Goal: Information Seeking & Learning: Learn about a topic

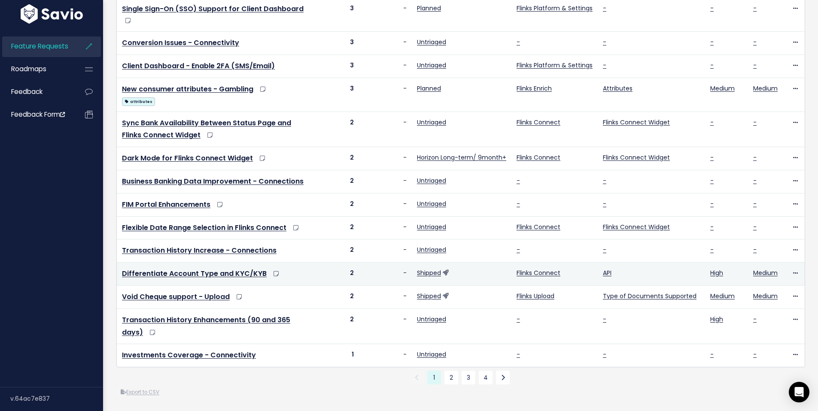
scroll to position [283, 0]
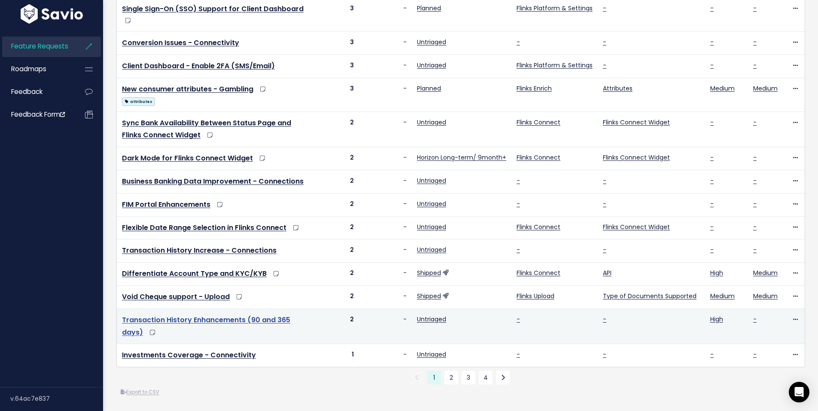
click at [225, 315] on link "Transaction History Enhancements (90 and 365 days)" at bounding box center [206, 326] width 168 height 22
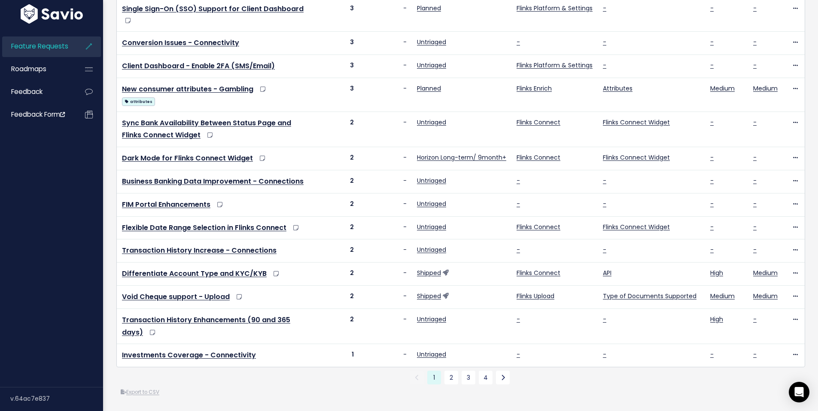
scroll to position [0, 0]
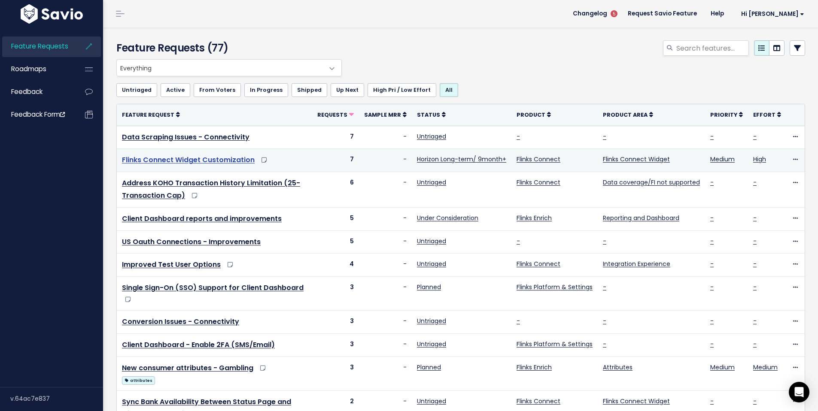
click at [198, 160] on link "Flinks Connect Widget Customization" at bounding box center [188, 160] width 133 height 10
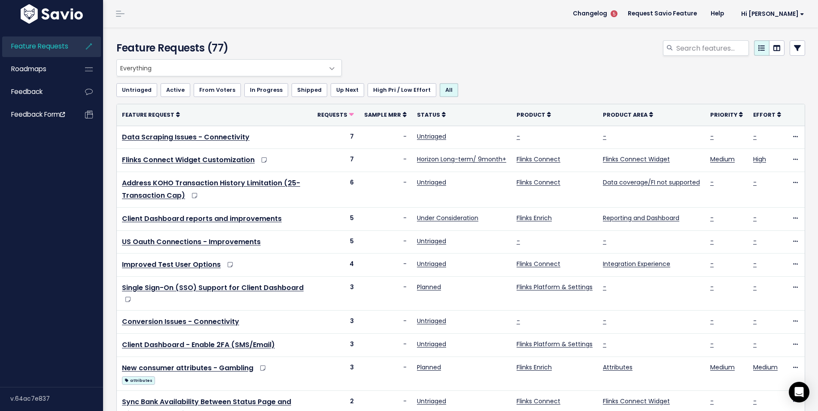
click at [618, 15] on span "5" at bounding box center [614, 13] width 7 height 7
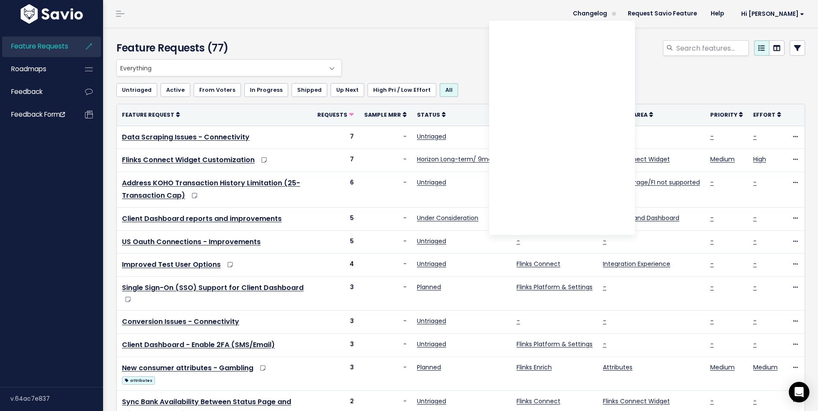
click at [440, 53] on div at bounding box center [578, 49] width 468 height 19
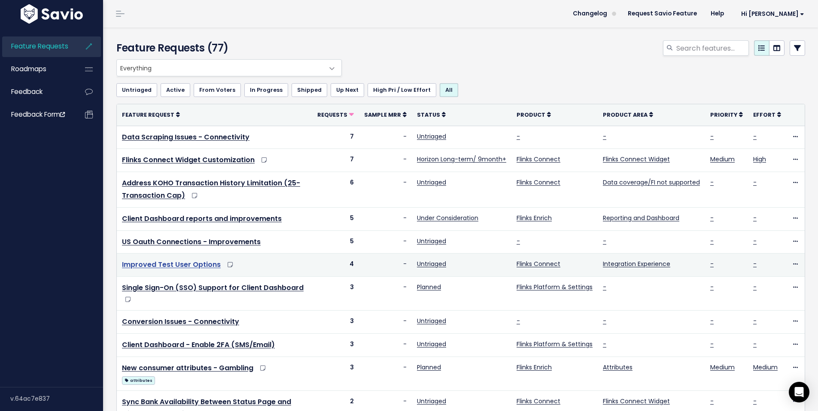
click at [188, 268] on link "Improved Test User Options" at bounding box center [171, 265] width 99 height 10
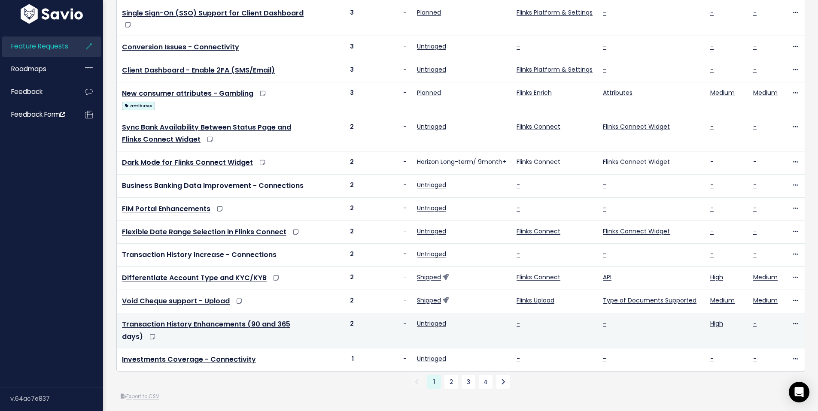
scroll to position [290, 0]
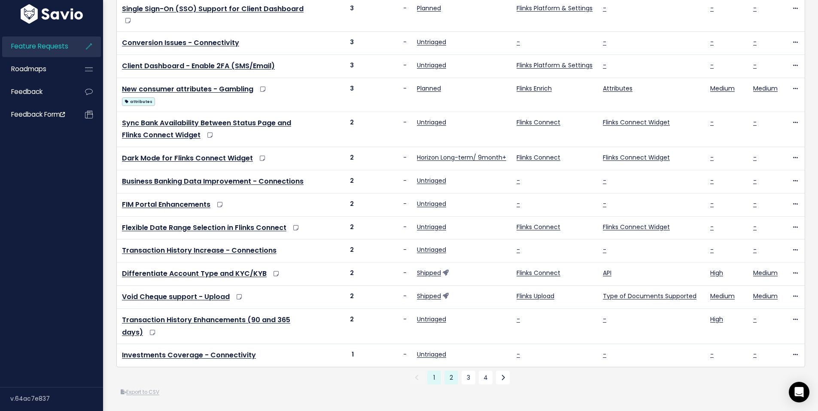
click at [452, 374] on link "2" at bounding box center [452, 378] width 14 height 14
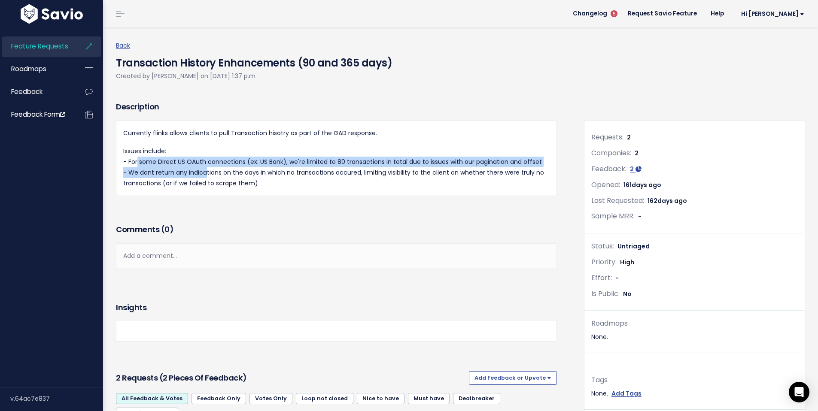
drag, startPoint x: 133, startPoint y: 162, endPoint x: 203, endPoint y: 177, distance: 71.6
click at [203, 177] on p "Issues include: - For some Direct US OAuth connections (ex: US Bank), we're lim…" at bounding box center [336, 167] width 426 height 43
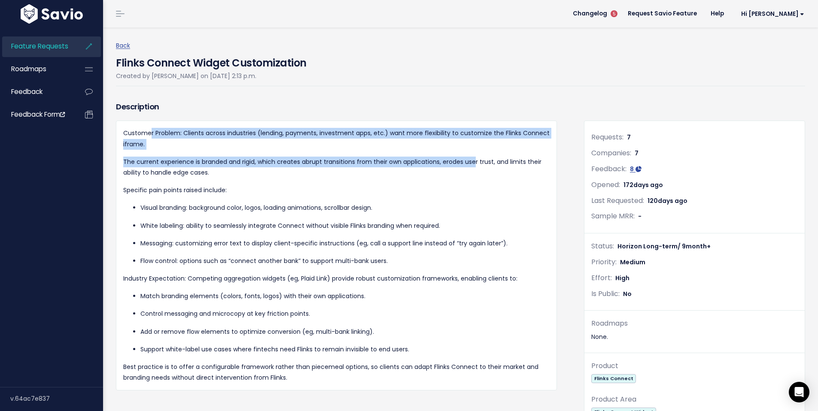
drag, startPoint x: 156, startPoint y: 131, endPoint x: 475, endPoint y: 163, distance: 319.9
click at [475, 163] on div "Customer Problem: Clients across industries (lending, payments, investment apps…" at bounding box center [336, 256] width 426 height 256
click at [293, 160] on p "The current experience is branded and rigid, which creates abrupt transitions f…" at bounding box center [336, 167] width 426 height 21
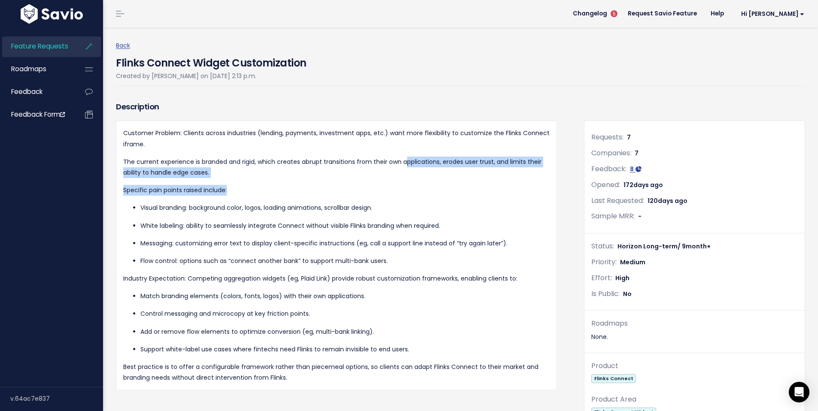
drag, startPoint x: 406, startPoint y: 160, endPoint x: 290, endPoint y: 192, distance: 120.9
click at [294, 192] on div "Customer Problem: Clients across industries (lending, payments, investment apps…" at bounding box center [336, 256] width 426 height 256
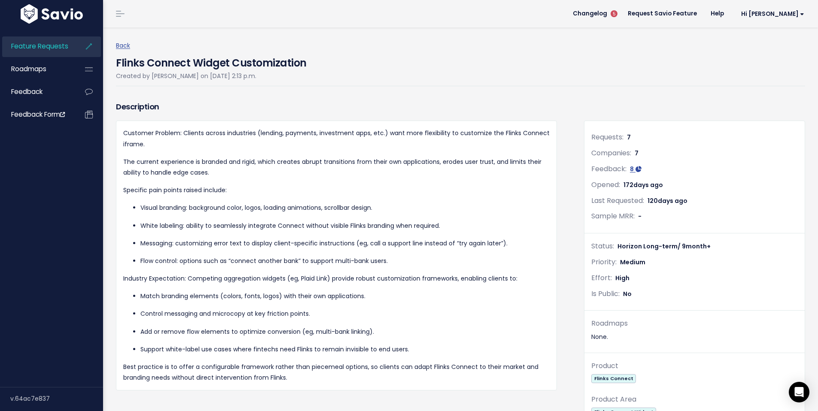
click at [275, 211] on p "Visual branding: background color, logos, loading animations, scrollbar design." at bounding box center [344, 208] width 409 height 11
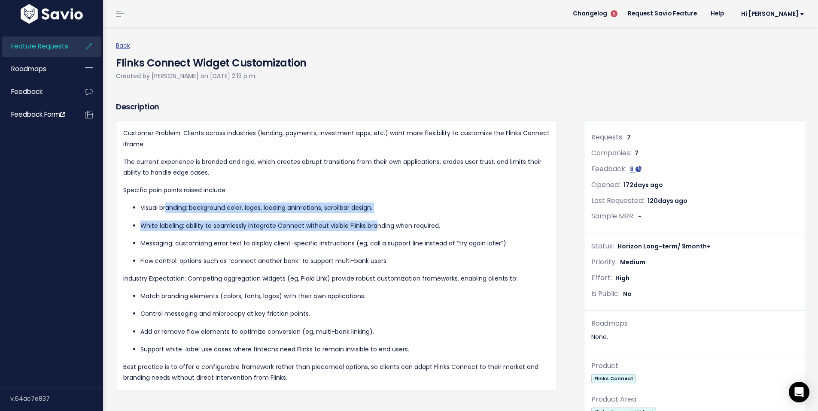
drag, startPoint x: 166, startPoint y: 206, endPoint x: 379, endPoint y: 230, distance: 214.0
click at [379, 230] on ul "Visual branding: background color, logos, loading animations, scrollbar design.…" at bounding box center [336, 235] width 426 height 64
click at [198, 228] on p "White labeling: ability to seamlessly integrate Connect without visible Flinks …" at bounding box center [344, 226] width 409 height 11
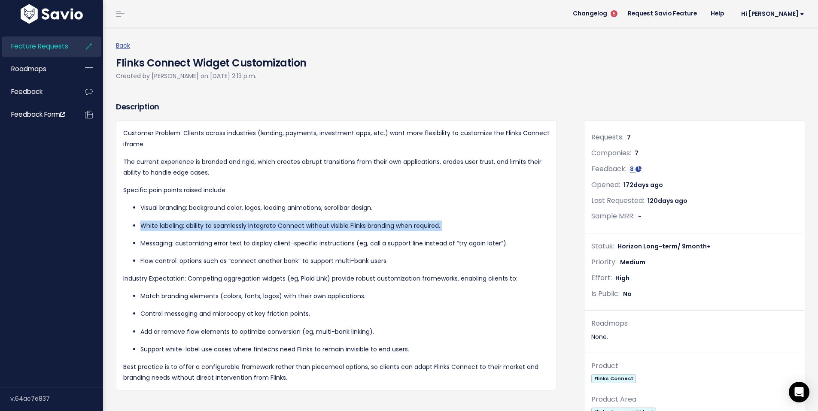
drag, startPoint x: 139, startPoint y: 224, endPoint x: 329, endPoint y: 232, distance: 190.4
click at [329, 232] on ul "Visual branding: background color, logos, loading animations, scrollbar design.…" at bounding box center [336, 235] width 426 height 64
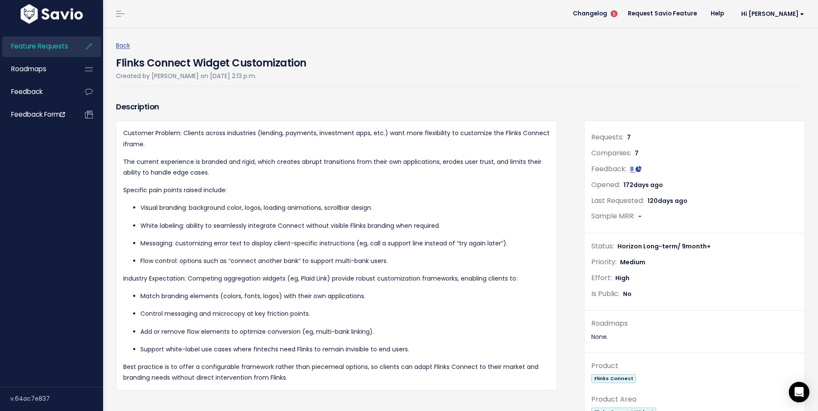
click at [169, 243] on p "Messaging: customizing error text to display client-specific instructions (eg, …" at bounding box center [344, 243] width 409 height 11
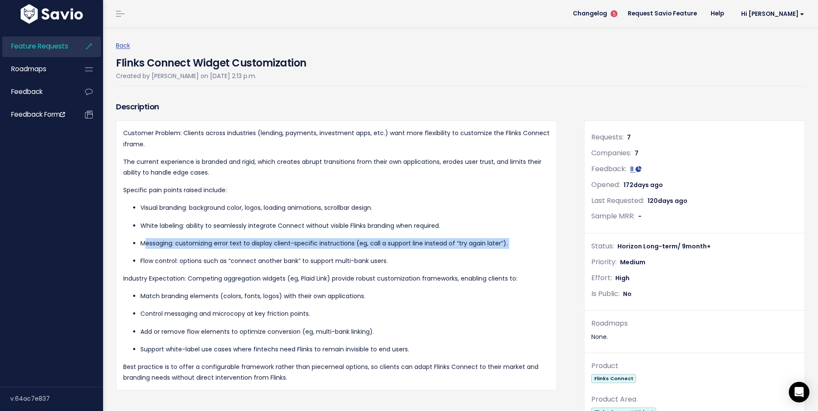
drag, startPoint x: 144, startPoint y: 244, endPoint x: 377, endPoint y: 250, distance: 232.9
click at [377, 250] on ul "Visual branding: background color, logos, loading animations, scrollbar design.…" at bounding box center [336, 235] width 426 height 64
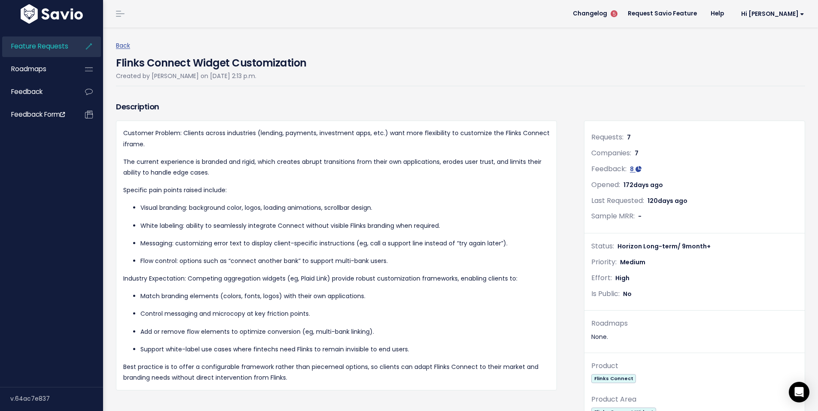
click at [365, 271] on div "Customer Problem: Clients across industries (lending, payments, investment apps…" at bounding box center [336, 256] width 426 height 256
click at [152, 273] on div "Customer Problem: Clients across industries (lending, payments, investment apps…" at bounding box center [336, 256] width 426 height 256
drag, startPoint x: 138, startPoint y: 260, endPoint x: 334, endPoint y: 266, distance: 195.9
click at [334, 266] on ul "Visual branding: background color, logos, loading animations, scrollbar design.…" at bounding box center [336, 235] width 426 height 64
click at [215, 283] on p "Industry Expectation: Competing aggregation widgets (eg, Plaid Link) provide ro…" at bounding box center [336, 279] width 426 height 11
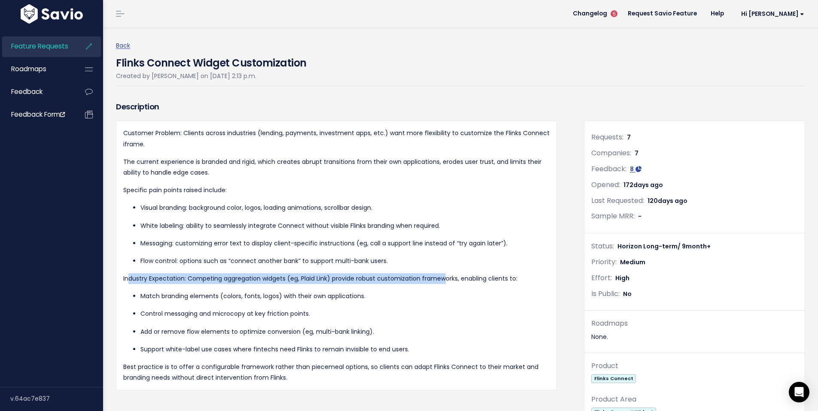
drag, startPoint x: 130, startPoint y: 277, endPoint x: 445, endPoint y: 276, distance: 314.8
click at [445, 276] on p "Industry Expectation: Competing aggregation widgets (eg, Plaid Link) provide ro…" at bounding box center [336, 279] width 426 height 11
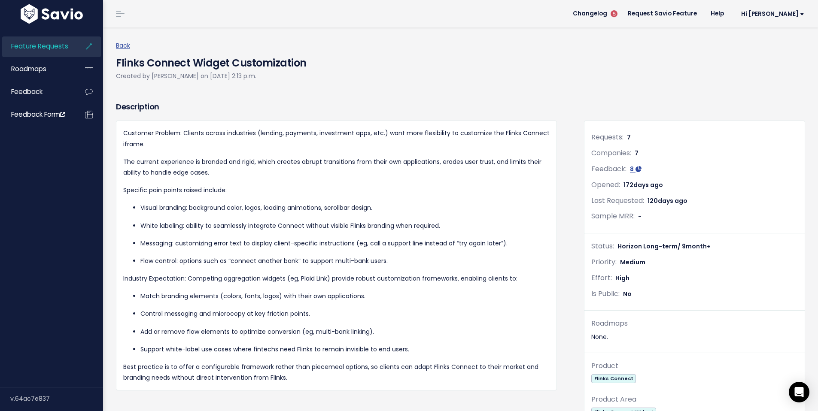
click at [171, 370] on p "Best practice is to offer a configurable framework rather than piecemeal option…" at bounding box center [336, 372] width 426 height 21
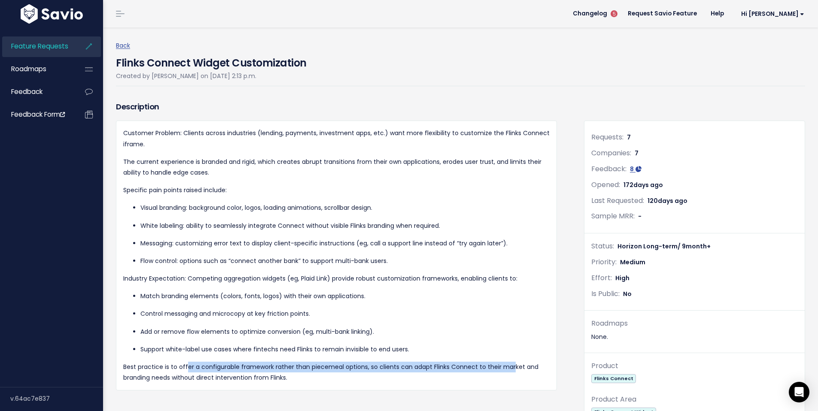
drag, startPoint x: 186, startPoint y: 365, endPoint x: 512, endPoint y: 365, distance: 326.4
click at [512, 365] on p "Best practice is to offer a configurable framework rather than piecemeal option…" at bounding box center [336, 372] width 426 height 21
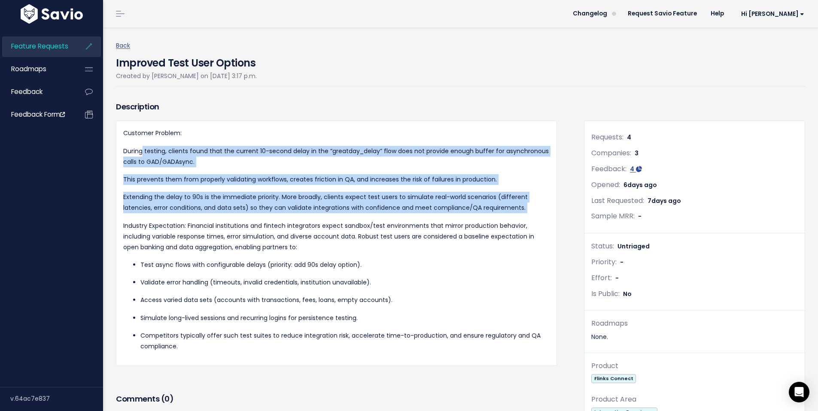
drag, startPoint x: 142, startPoint y: 155, endPoint x: 509, endPoint y: 220, distance: 372.5
click at [509, 220] on div "Customer Problem: During testing, clients found that the current 10-second dela…" at bounding box center [336, 240] width 426 height 224
click at [509, 221] on p "Industry Expectation: Financial institutions and fintech integrators expect san…" at bounding box center [336, 237] width 426 height 33
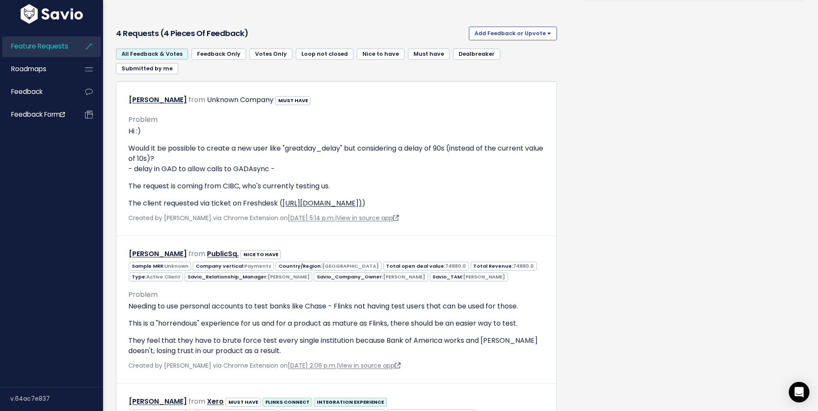
scroll to position [559, 0]
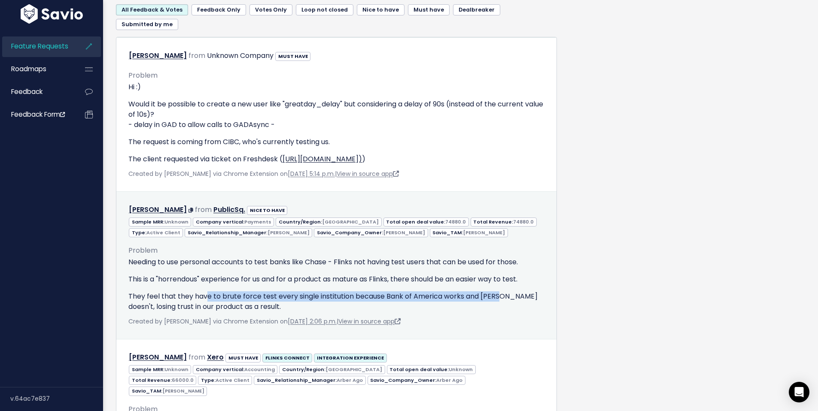
drag, startPoint x: 207, startPoint y: 285, endPoint x: 503, endPoint y: 289, distance: 295.5
click at [503, 292] on p "They feel that they have to brute force test every single institution because B…" at bounding box center [336, 302] width 416 height 21
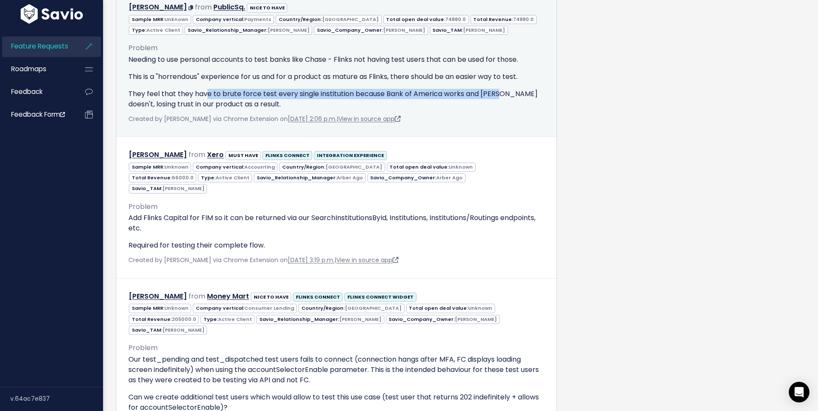
scroll to position [768, 0]
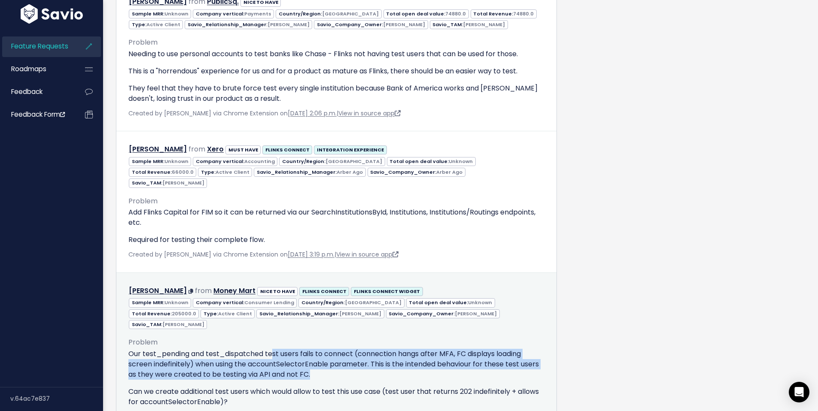
drag, startPoint x: 273, startPoint y: 320, endPoint x: 505, endPoint y: 341, distance: 232.9
click at [505, 349] on p "Our test_pending and test_dispatched test users fails to connect (connection ha…" at bounding box center [336, 364] width 416 height 31
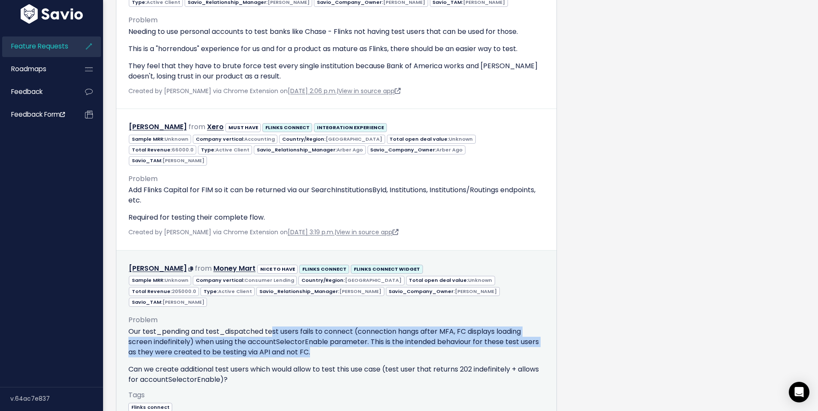
scroll to position [844, 0]
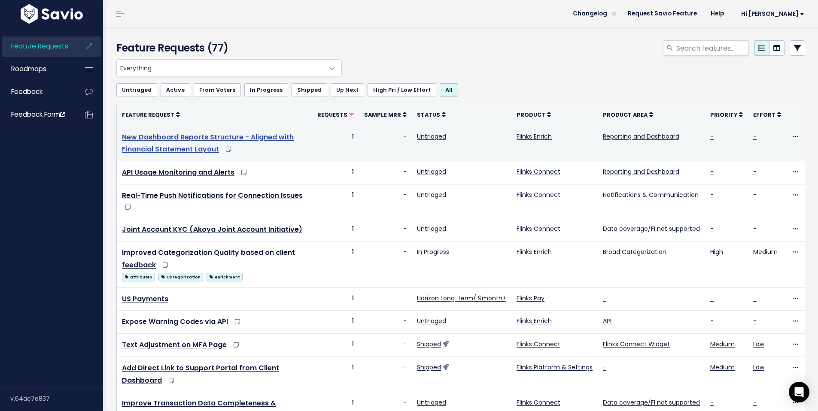
click at [152, 148] on link "New Dashboard Reports Structure - Aligned with Financial Statement Layout" at bounding box center [208, 143] width 172 height 22
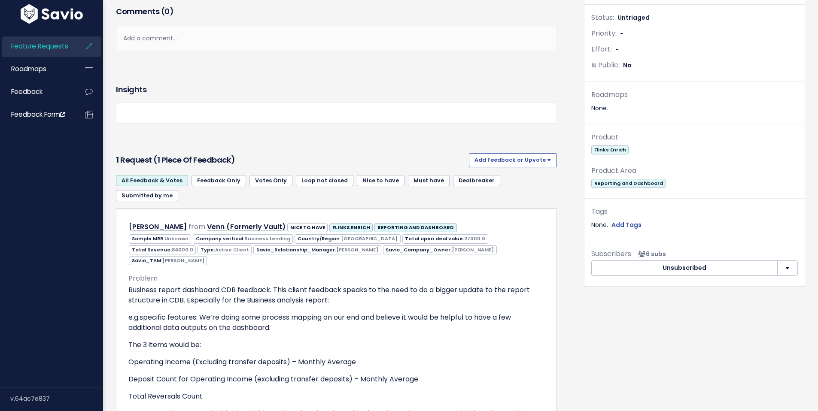
scroll to position [273, 0]
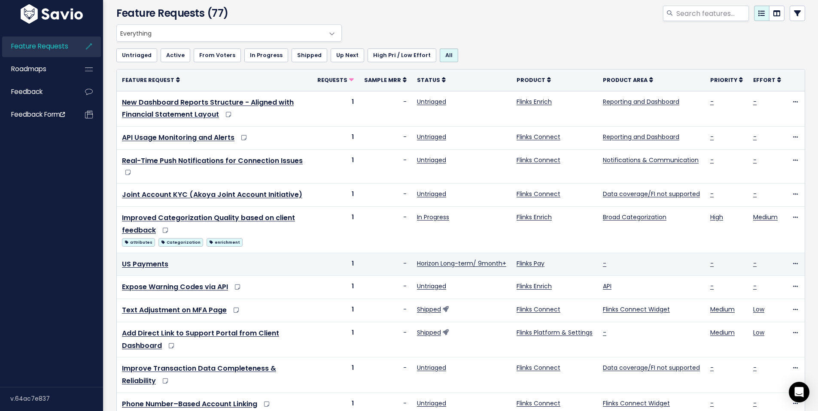
scroll to position [40, 0]
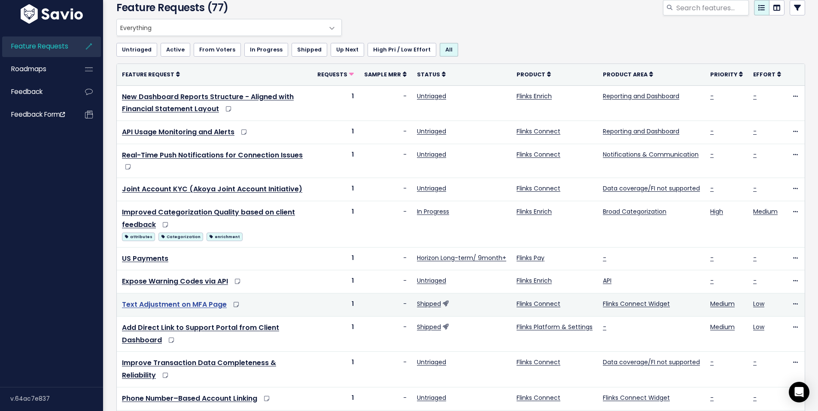
click at [213, 304] on link "Text Adjustment on MFA Page" at bounding box center [174, 305] width 105 height 10
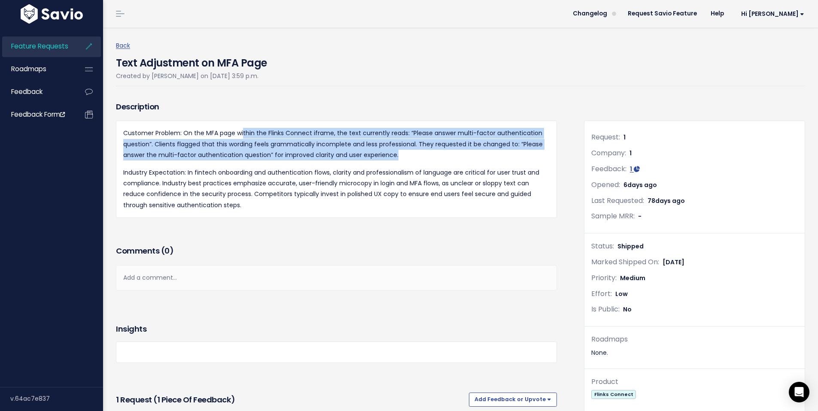
drag, startPoint x: 243, startPoint y: 131, endPoint x: 499, endPoint y: 151, distance: 256.8
click at [499, 151] on p "Customer Problem: On the MFA page within the Flinks Connect iframe, the text cu…" at bounding box center [336, 144] width 426 height 33
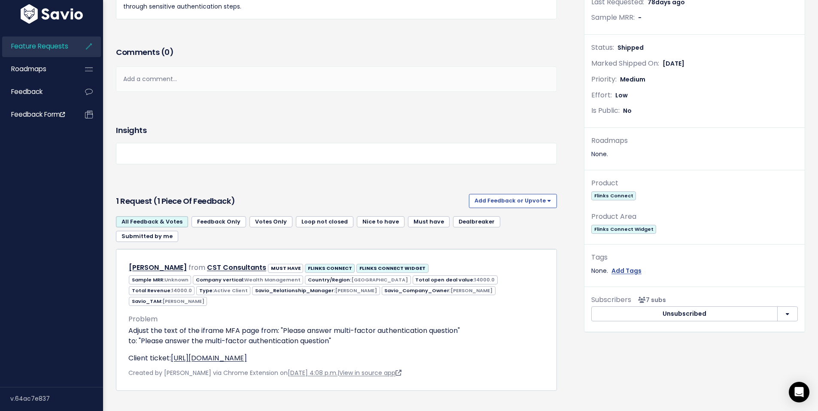
scroll to position [204, 0]
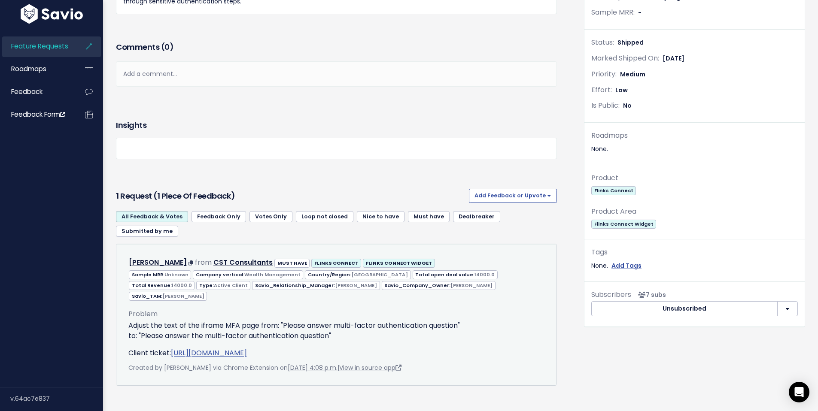
click at [246, 348] on link "https://help.flinks.com/a/tickets/1071777" at bounding box center [209, 353] width 76 height 10
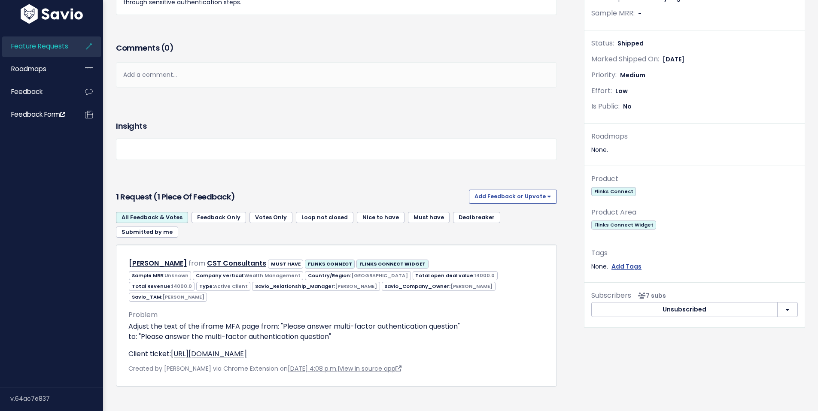
scroll to position [204, 0]
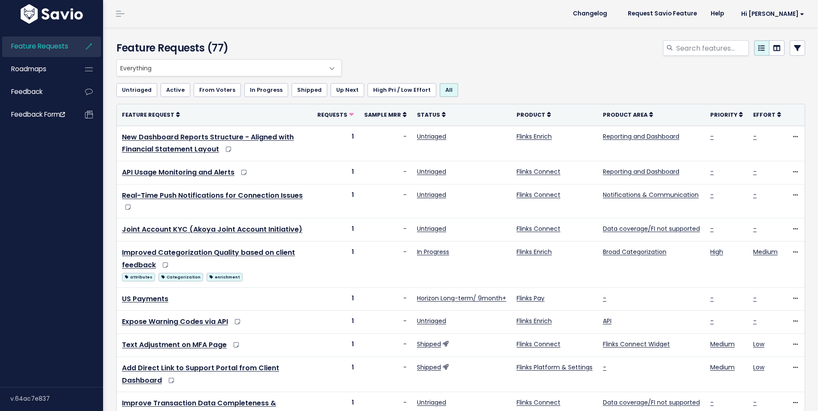
scroll to position [40, 0]
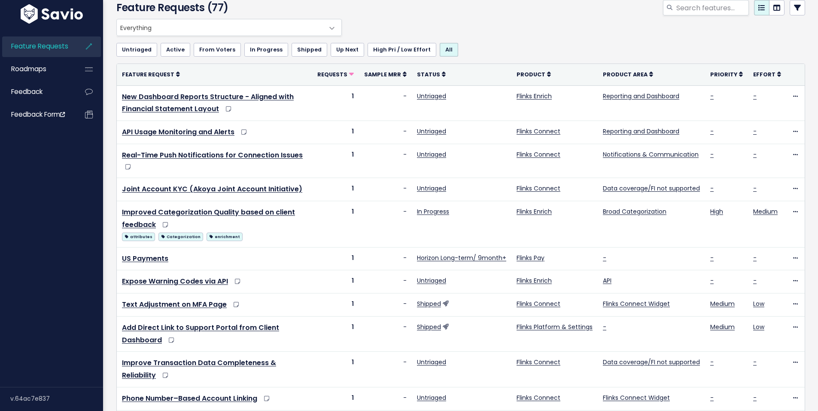
click at [40, 47] on span "Feature Requests" at bounding box center [39, 46] width 57 height 9
